Goal: Task Accomplishment & Management: Use online tool/utility

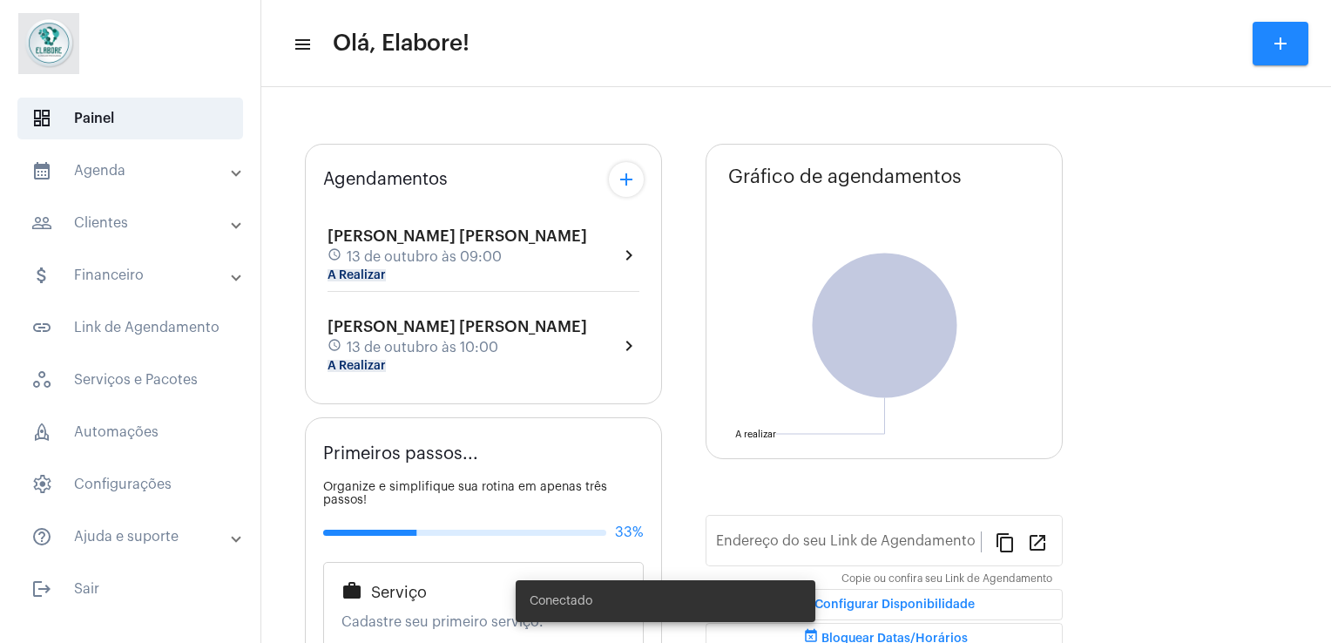
type input "[URL][DOMAIN_NAME]"
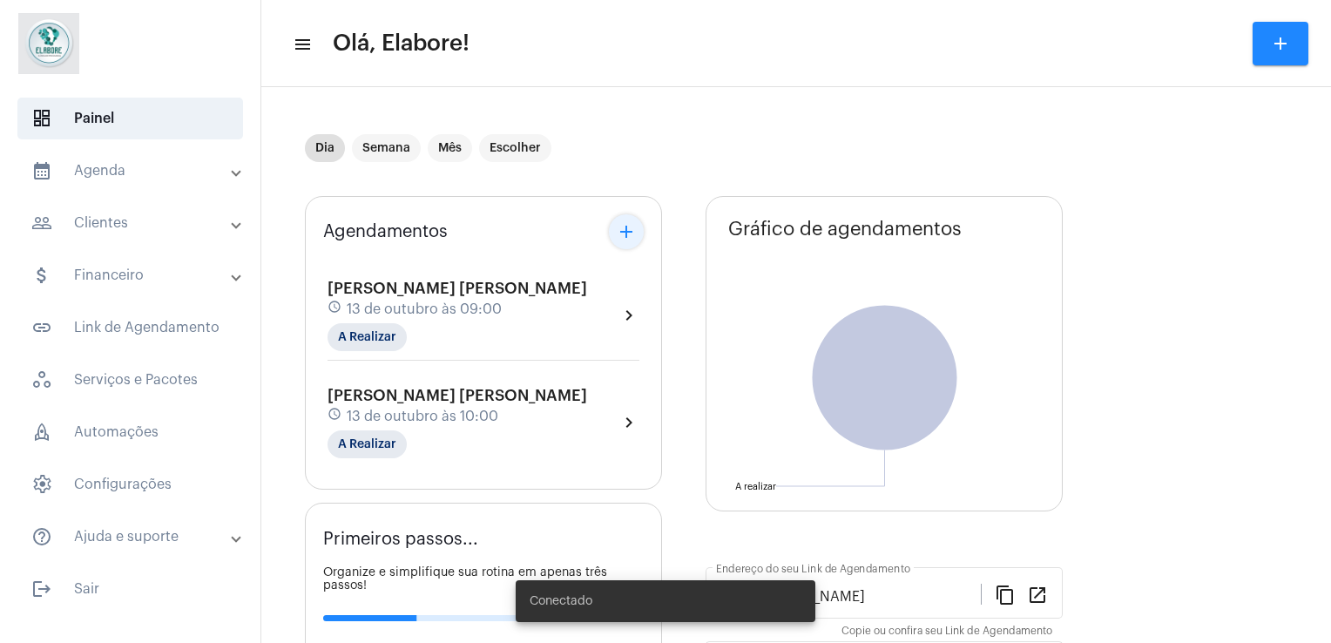
click at [632, 222] on mat-icon "add" at bounding box center [626, 231] width 21 height 21
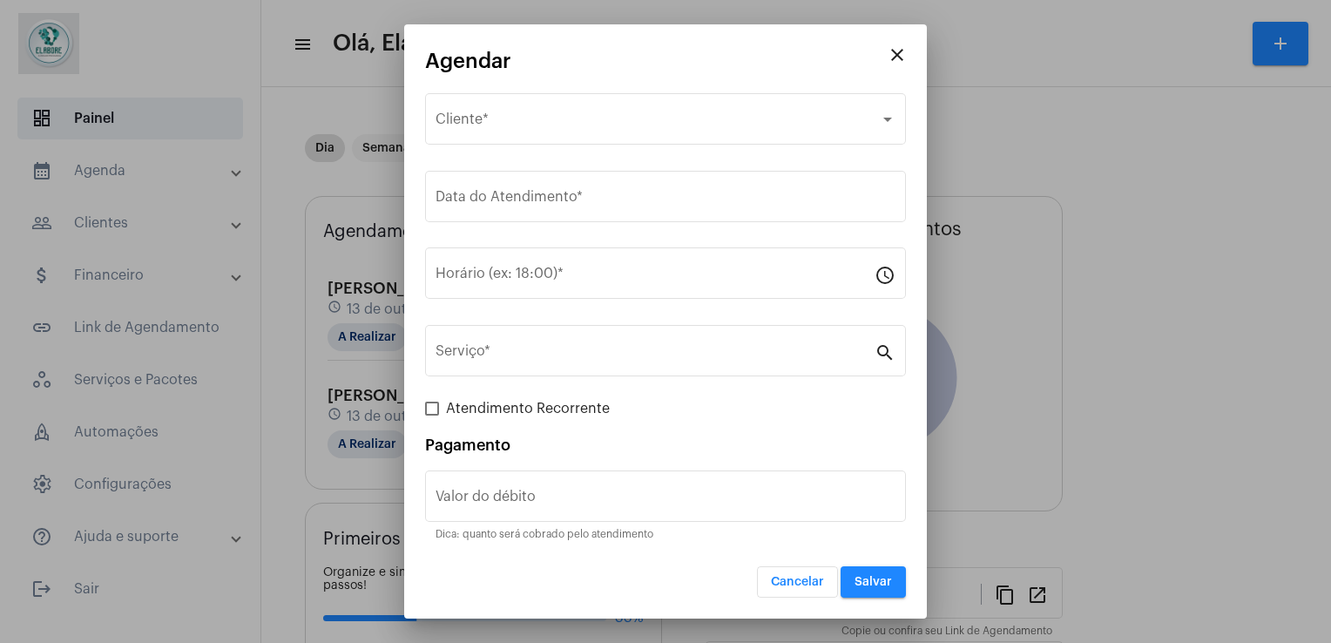
click at [354, 352] on div at bounding box center [665, 321] width 1331 height 643
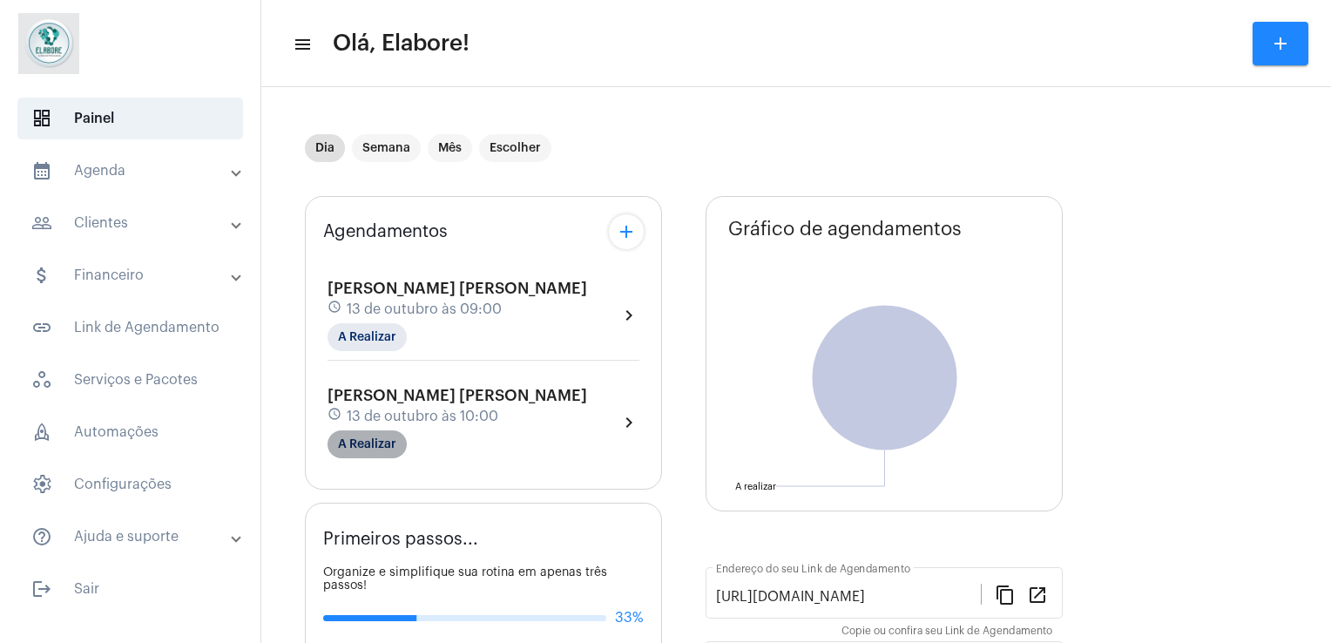
click at [391, 430] on mat-chip "A Realizar" at bounding box center [367, 444] width 79 height 28
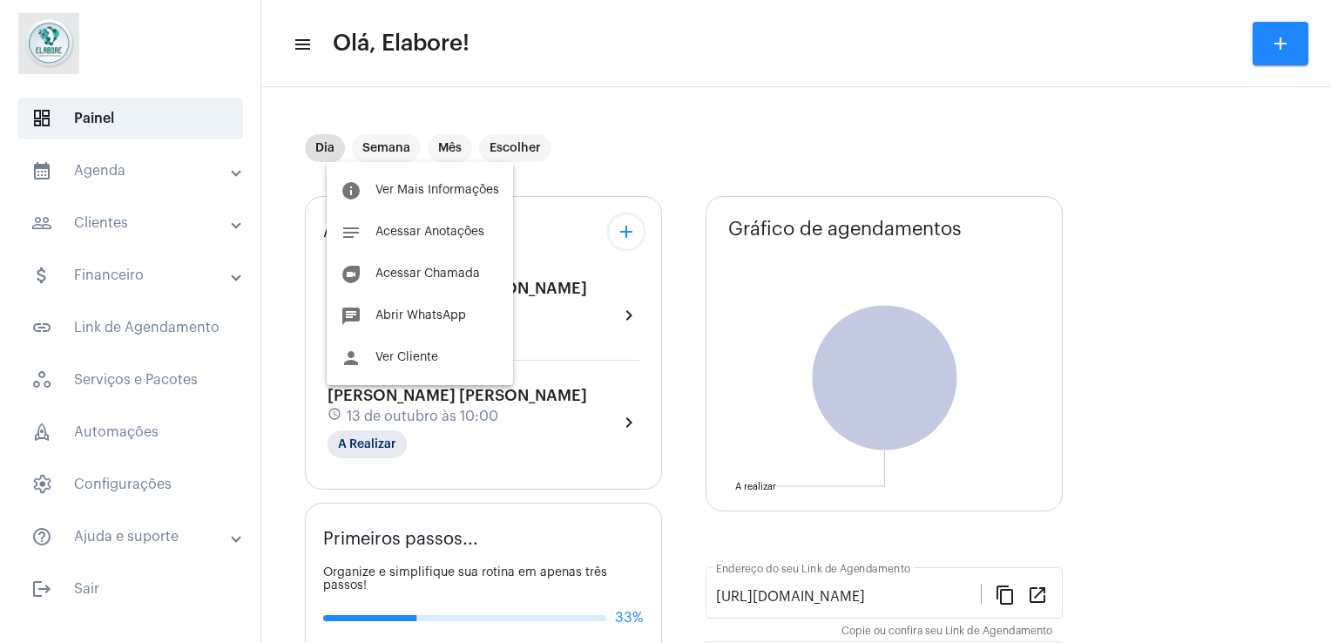
click at [446, 418] on div at bounding box center [665, 321] width 1331 height 643
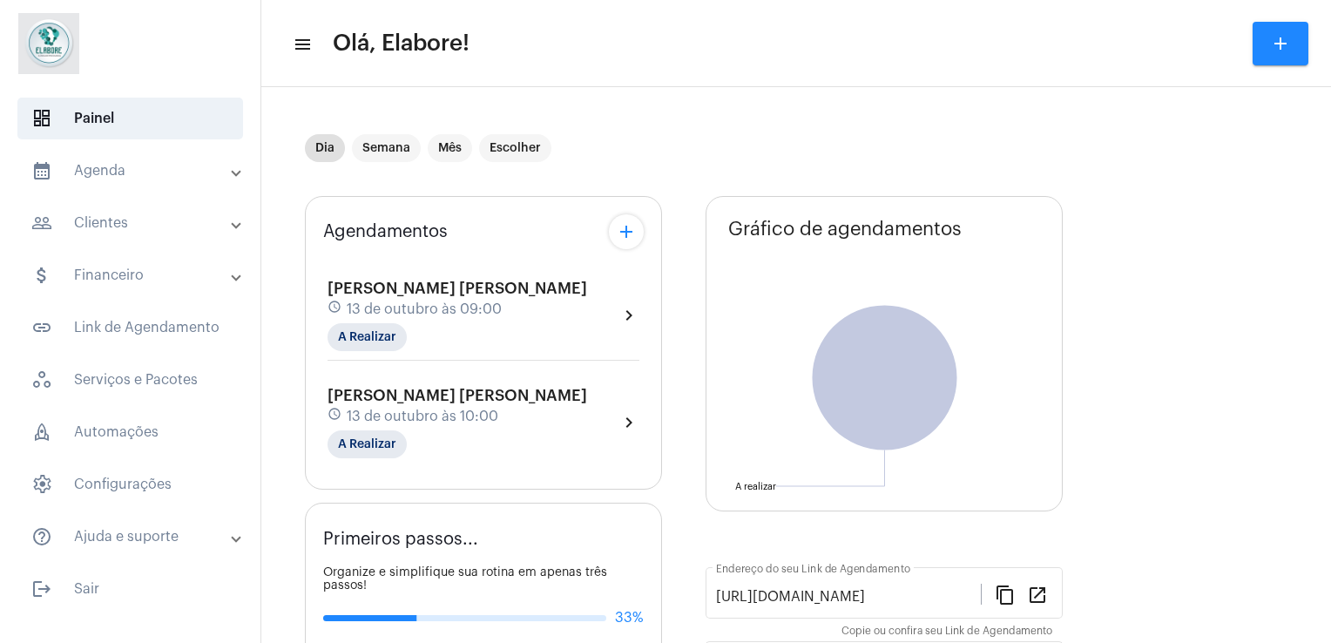
click at [460, 397] on span "[PERSON_NAME] [PERSON_NAME]" at bounding box center [458, 396] width 260 height 16
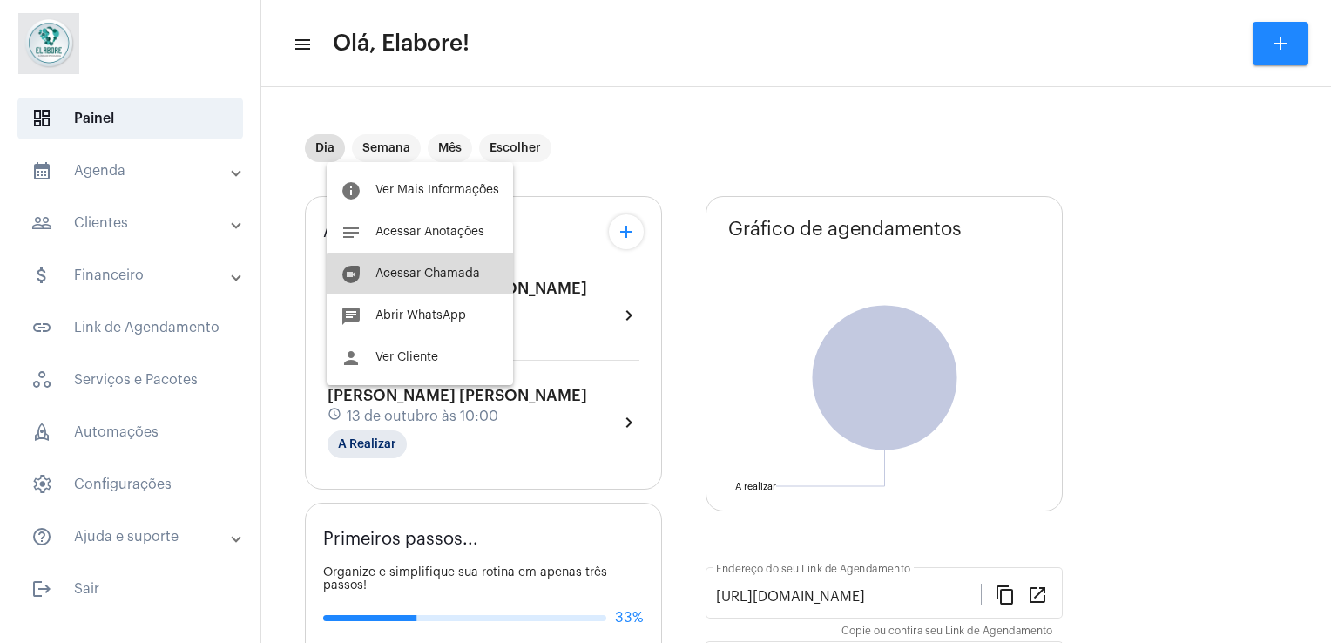
click at [421, 284] on button "duo [PERSON_NAME]" at bounding box center [420, 274] width 186 height 42
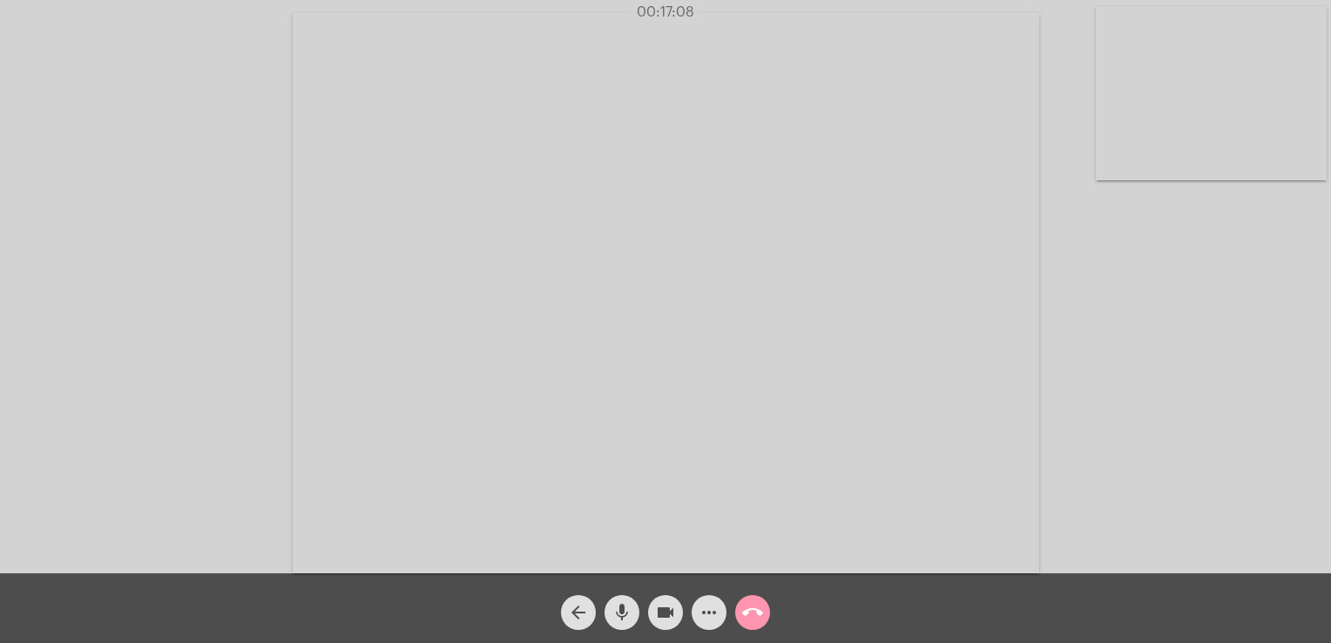
click at [939, 524] on video at bounding box center [666, 293] width 747 height 560
click at [1030, 432] on video at bounding box center [993, 290] width 639 height 479
click at [175, 301] on video at bounding box center [233, 291] width 231 height 173
